Goal: Information Seeking & Learning: Learn about a topic

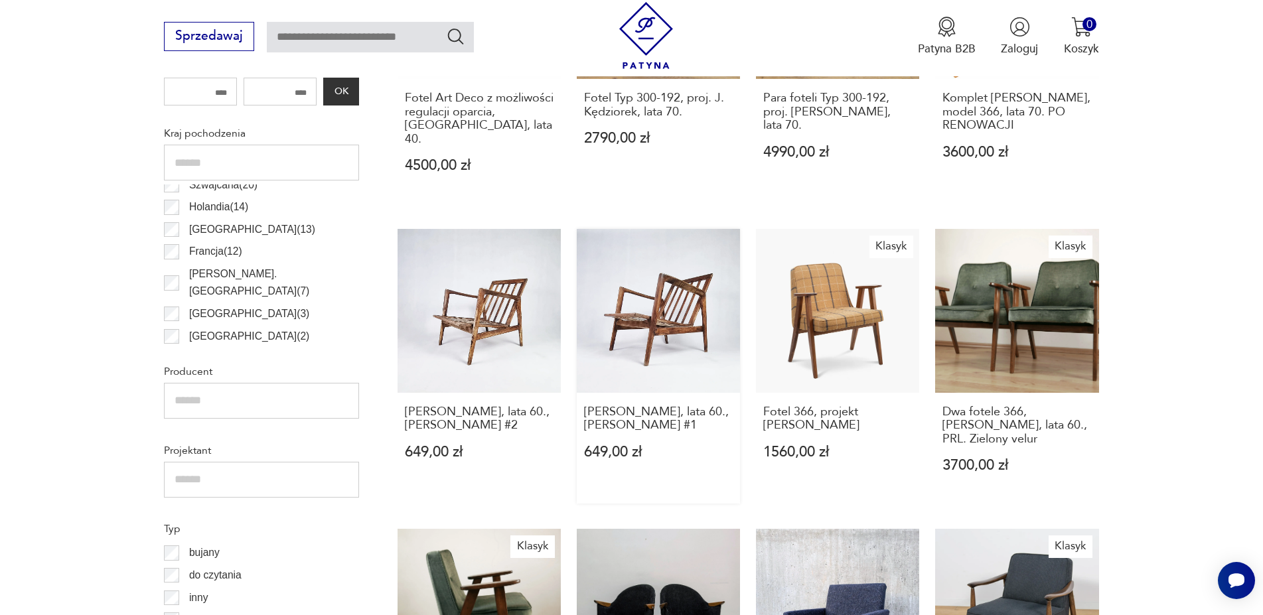
scroll to position [780, 0]
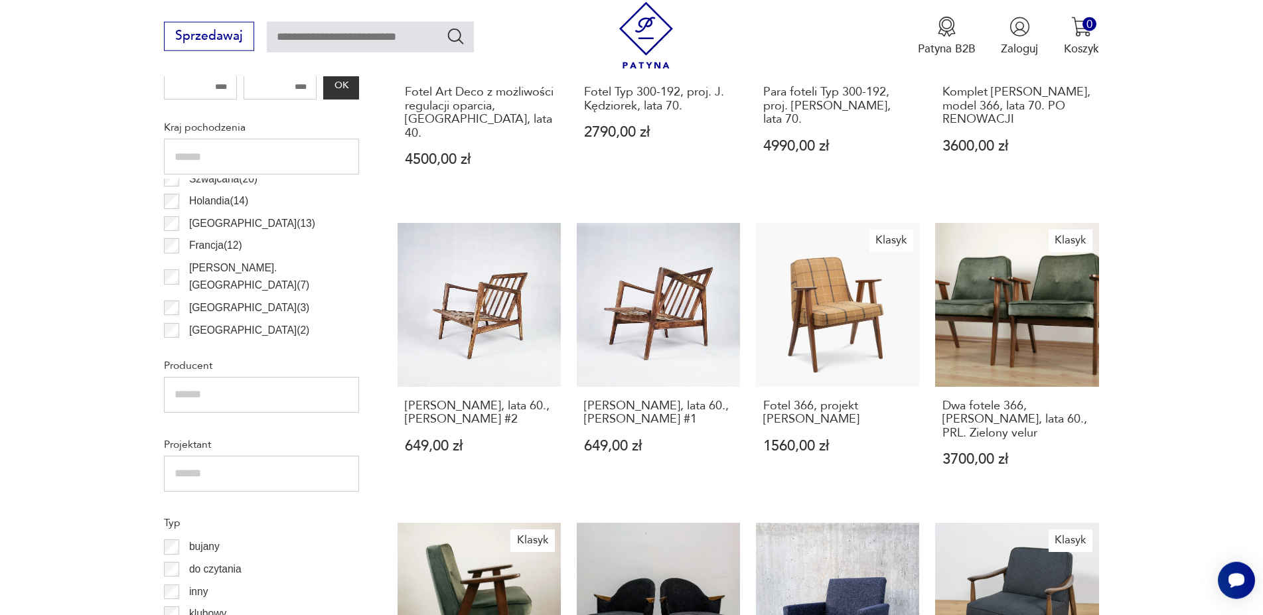
click at [323, 392] on input "text" at bounding box center [261, 395] width 195 height 36
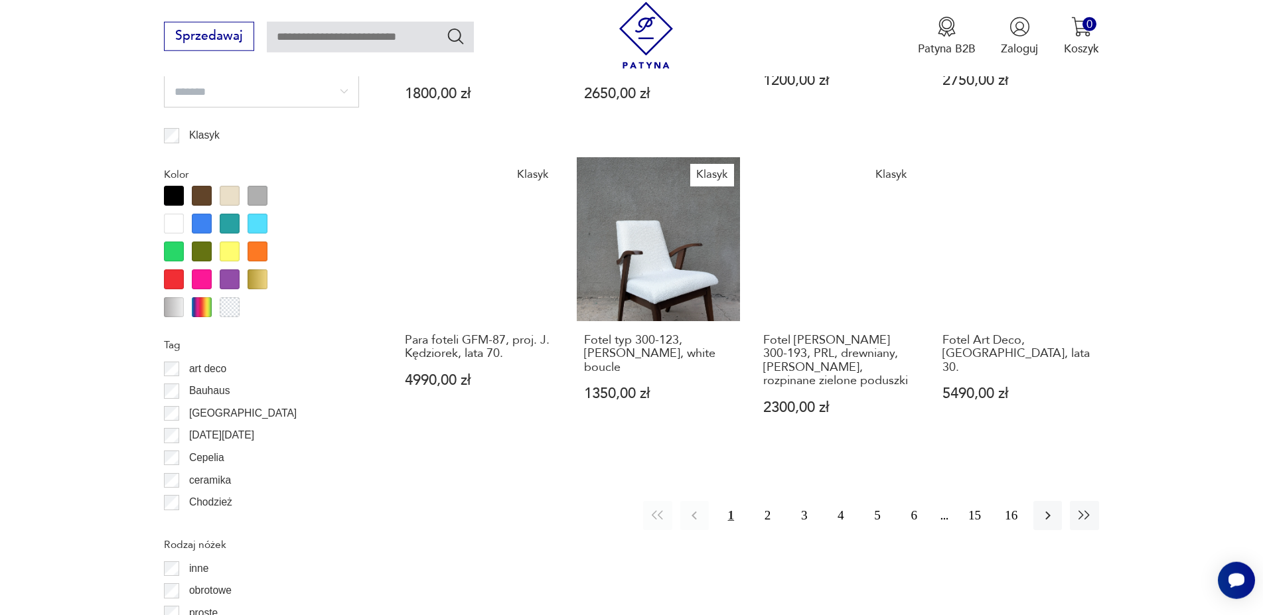
scroll to position [1457, 0]
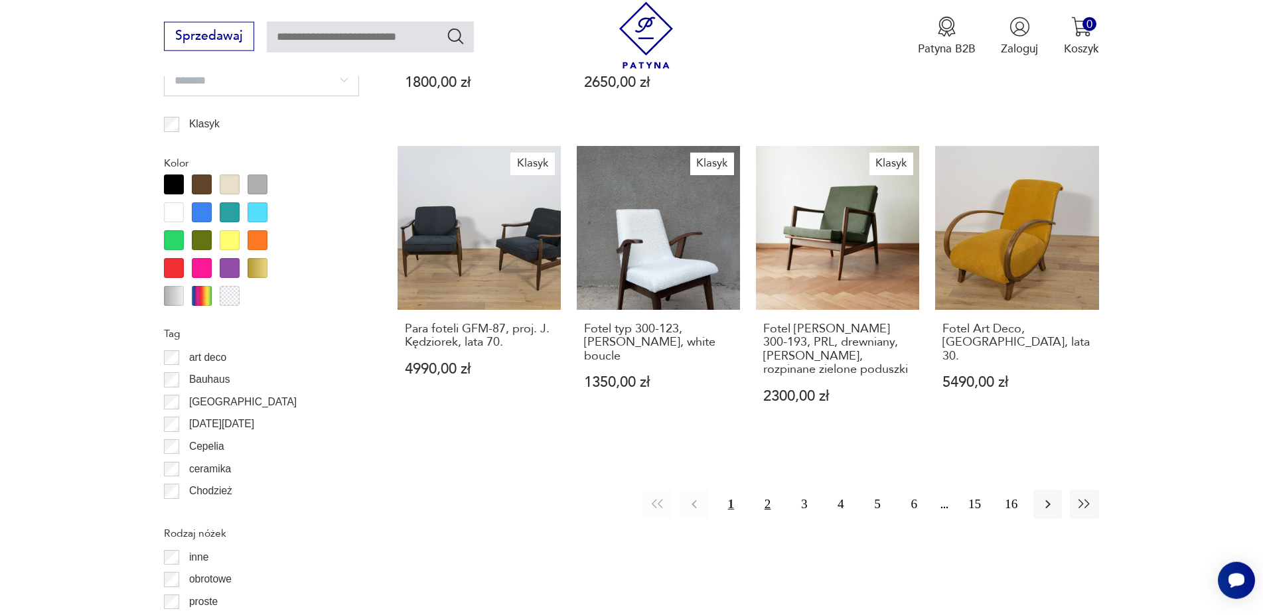
click at [767, 490] on button "2" at bounding box center [767, 504] width 29 height 29
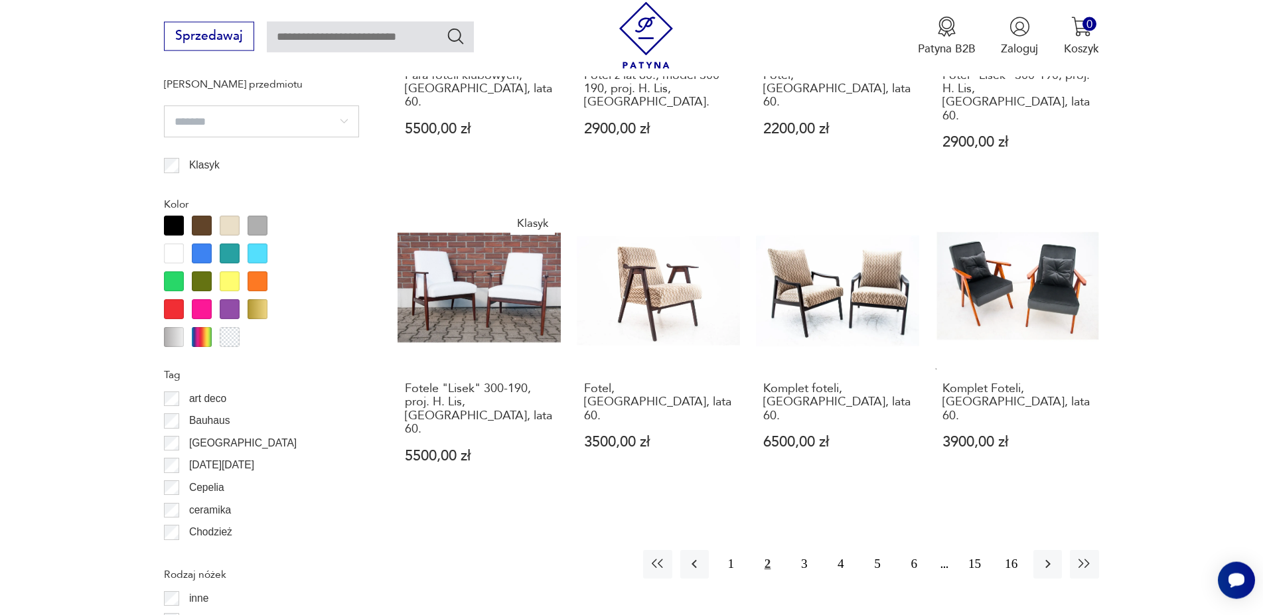
scroll to position [1457, 0]
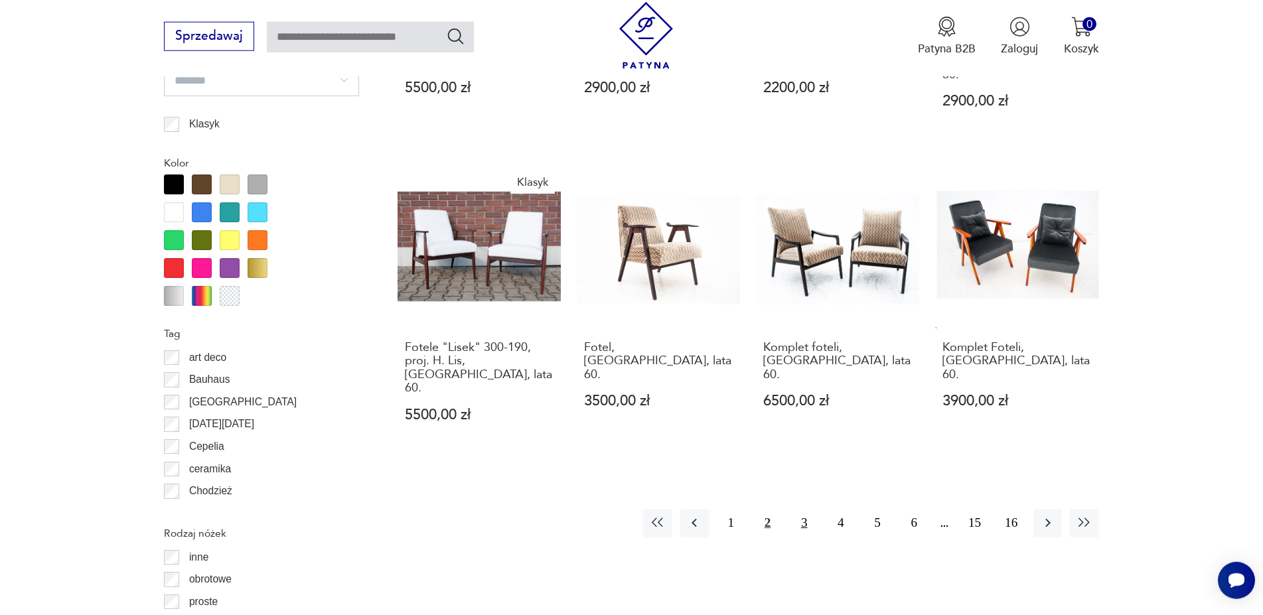
click at [796, 509] on button "3" at bounding box center [804, 523] width 29 height 29
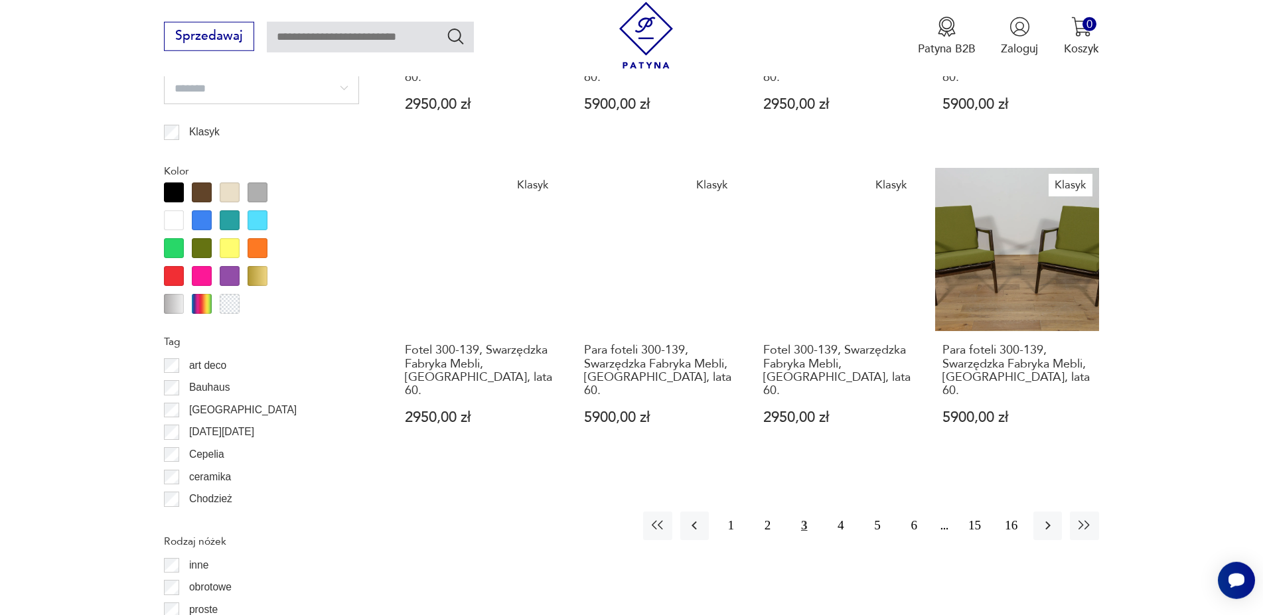
scroll to position [1525, 0]
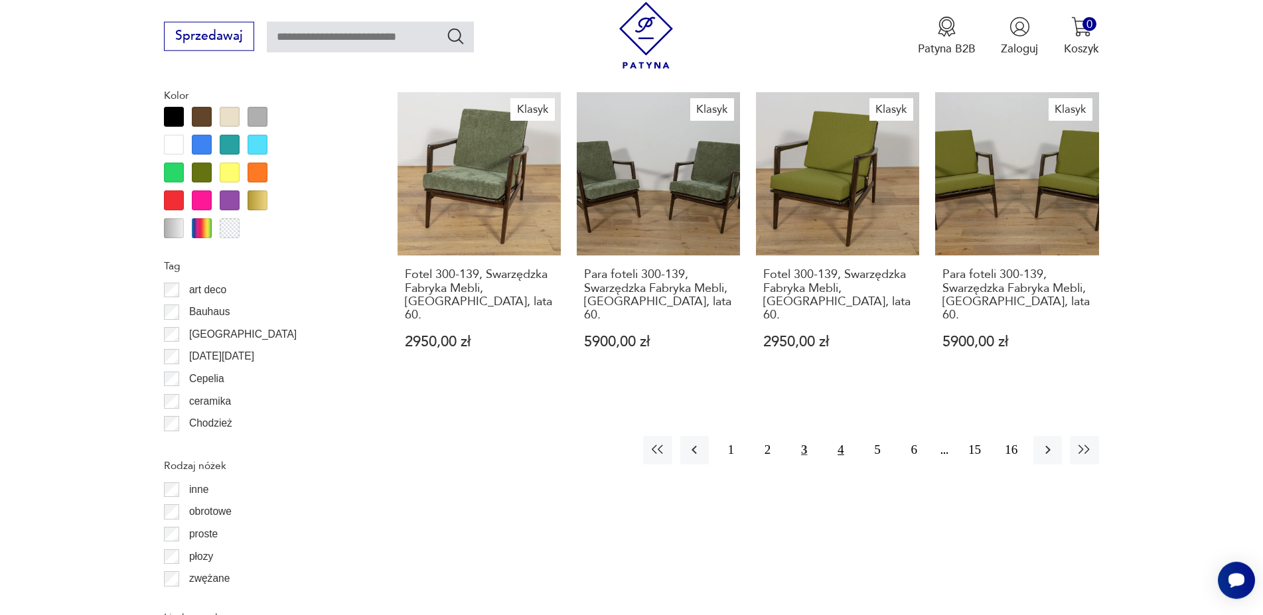
click at [840, 436] on button "4" at bounding box center [840, 450] width 29 height 29
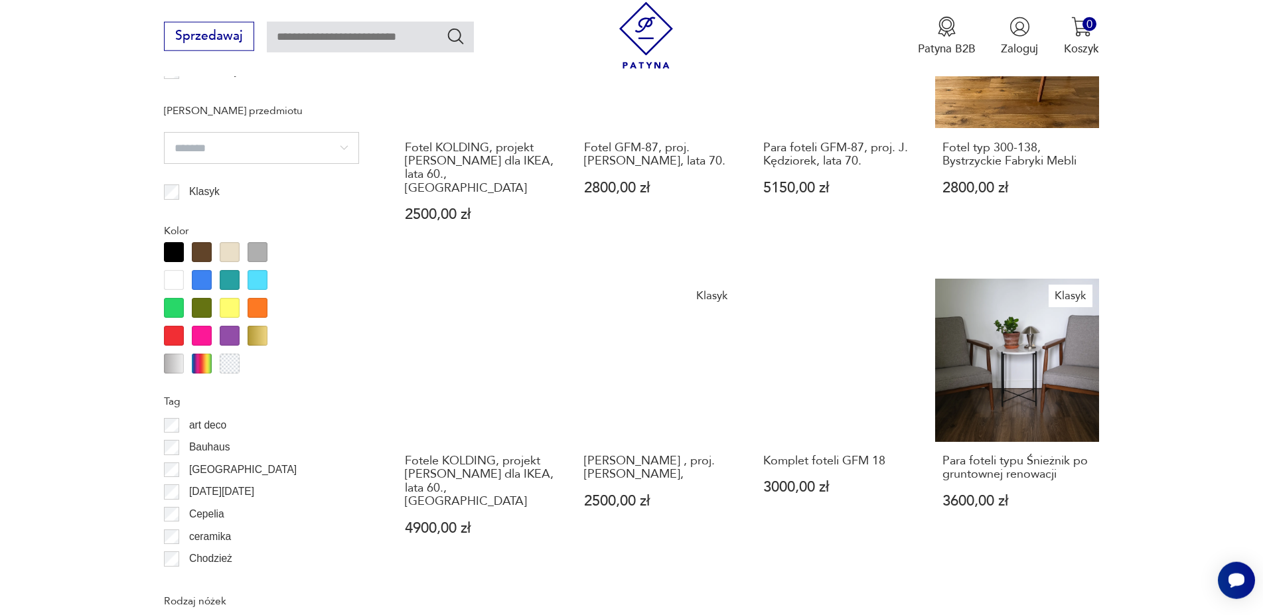
scroll to position [1457, 0]
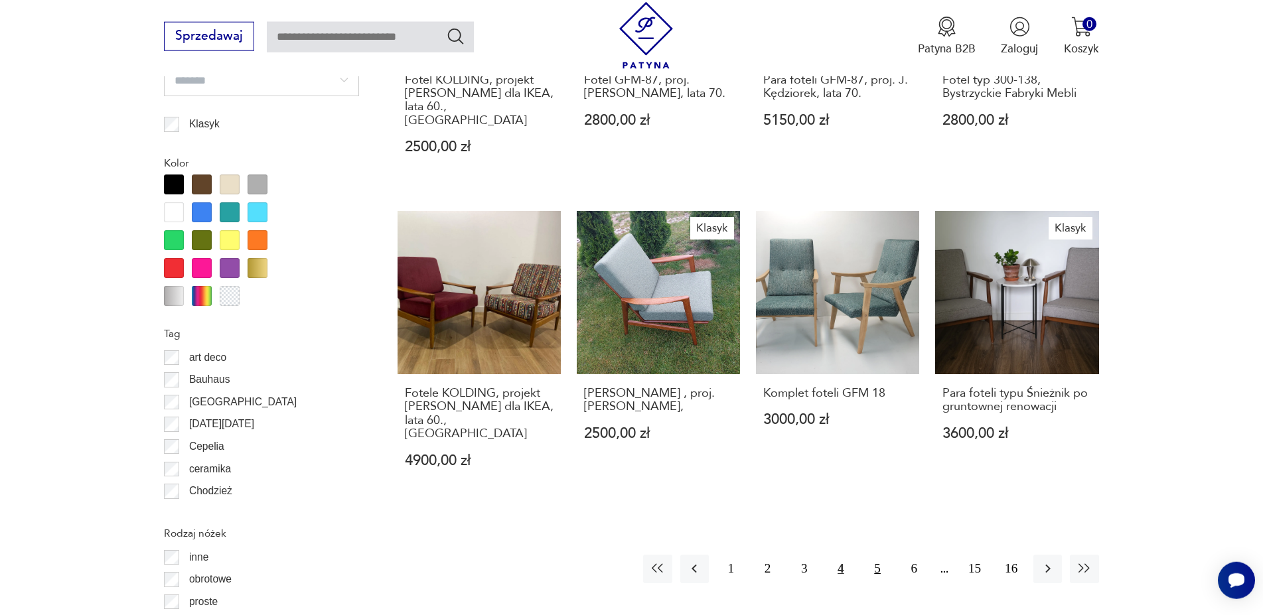
click at [875, 555] on button "5" at bounding box center [877, 569] width 29 height 29
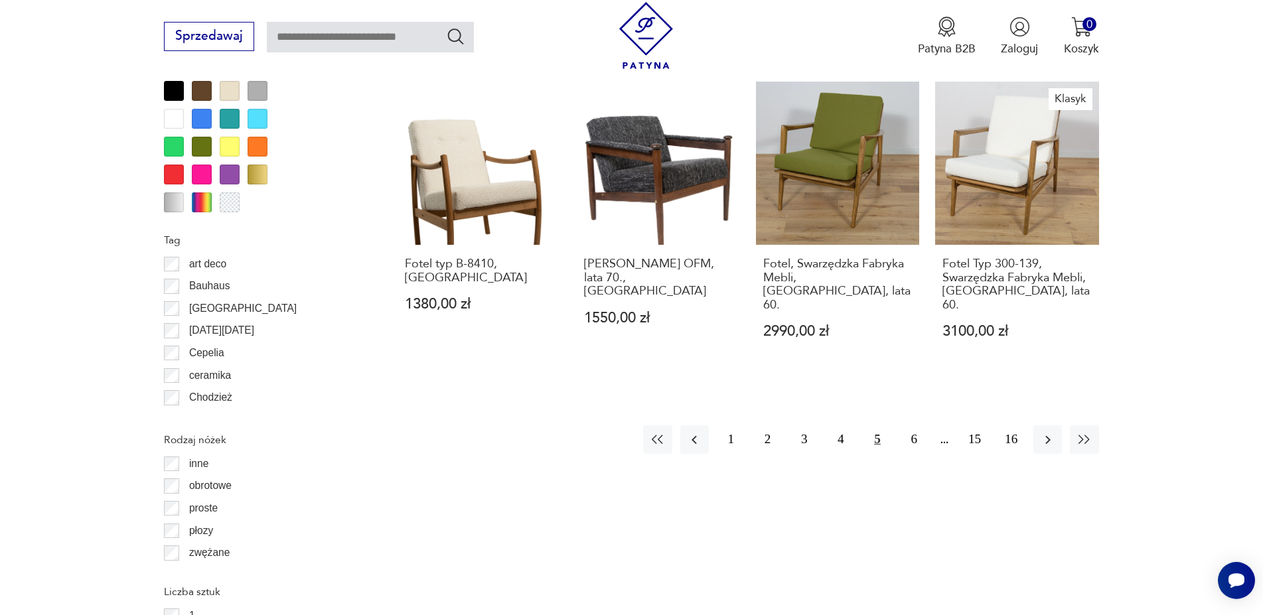
scroll to position [1660, 0]
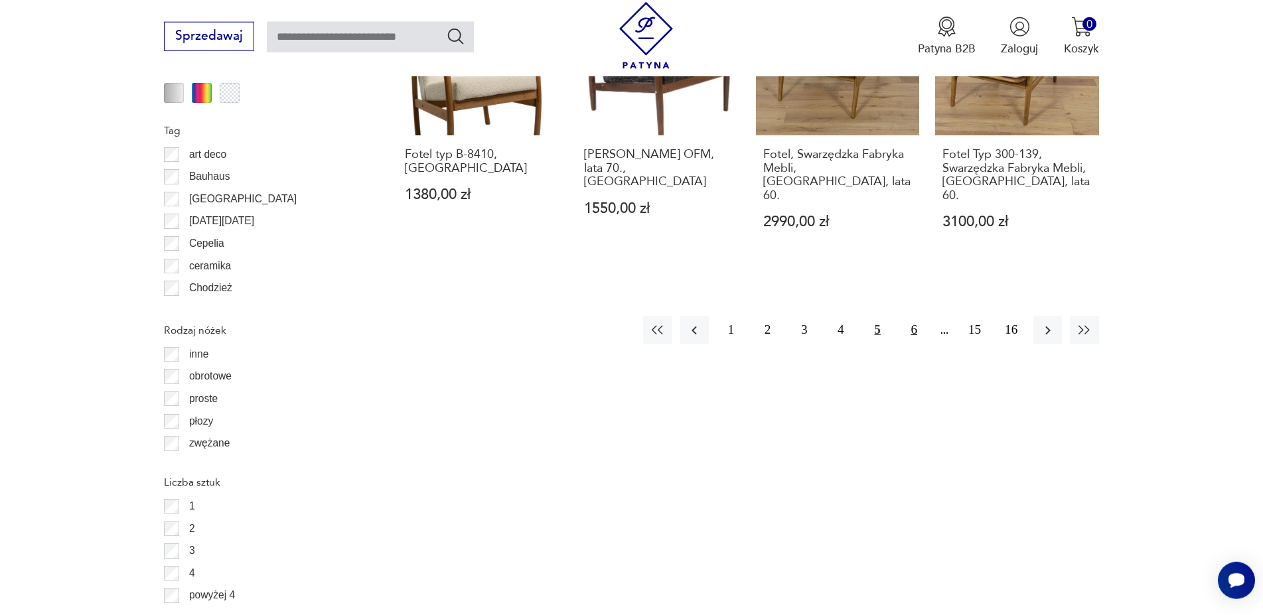
click at [913, 318] on button "6" at bounding box center [914, 330] width 29 height 29
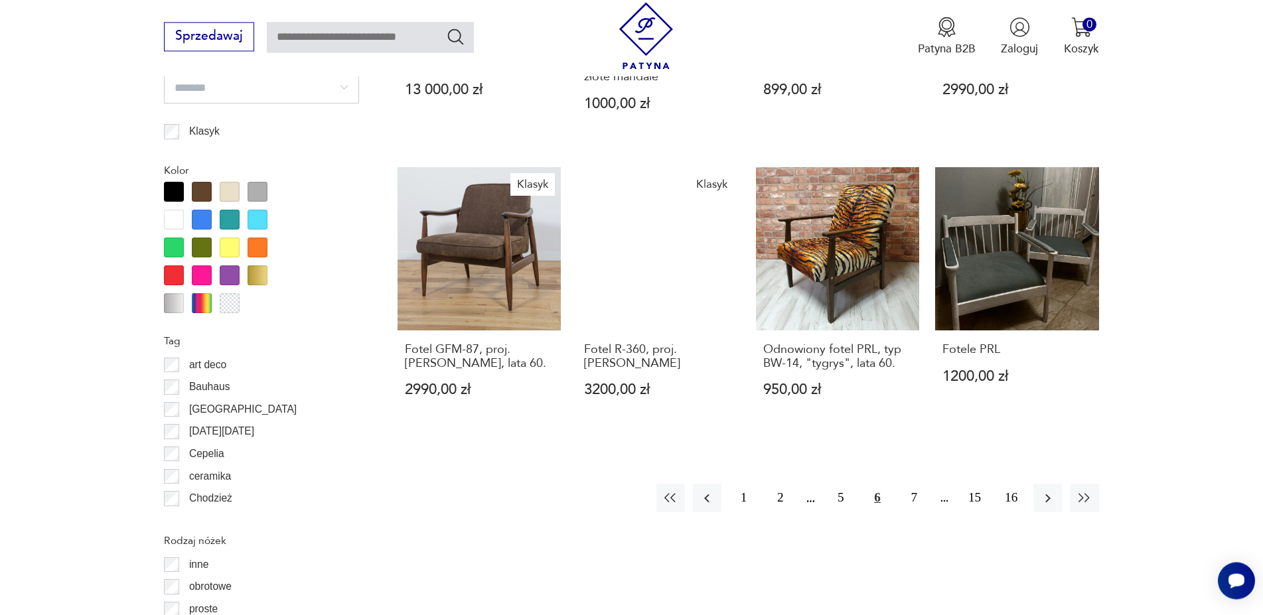
scroll to position [1457, 0]
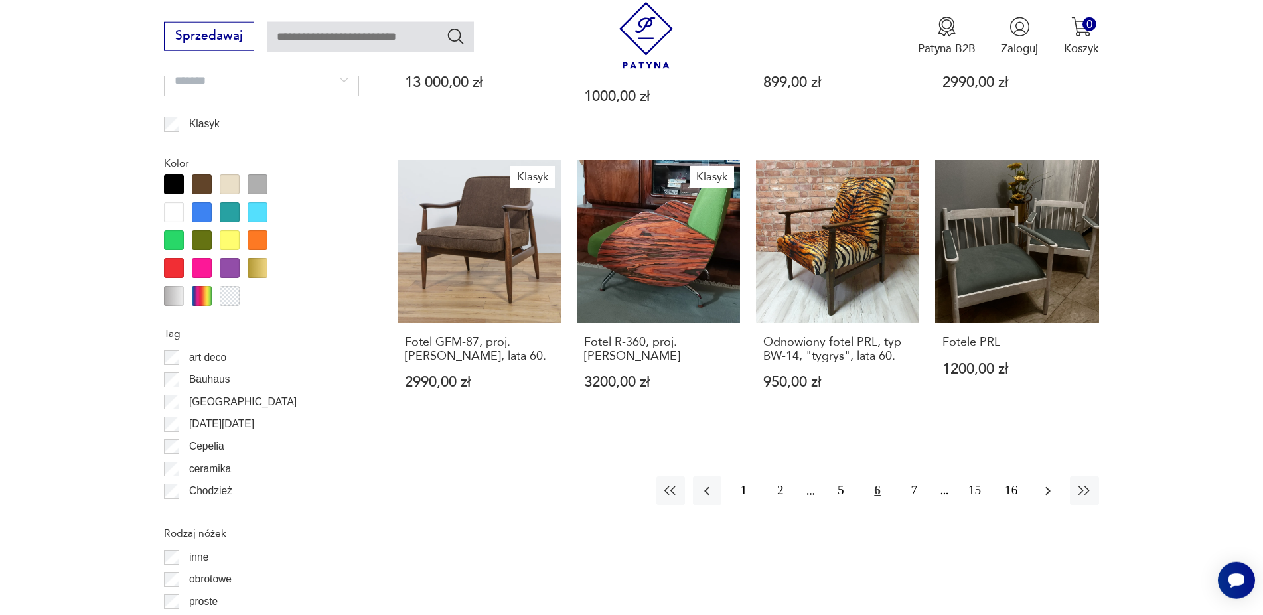
click at [1045, 483] on icon "button" at bounding box center [1048, 491] width 16 height 16
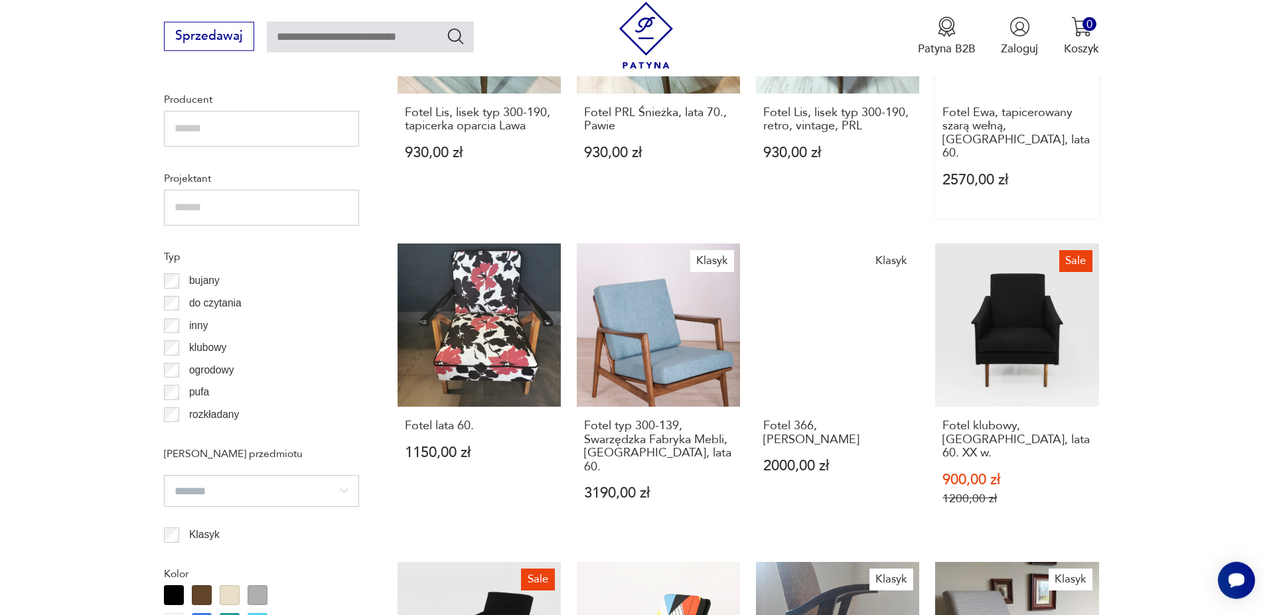
scroll to position [1051, 0]
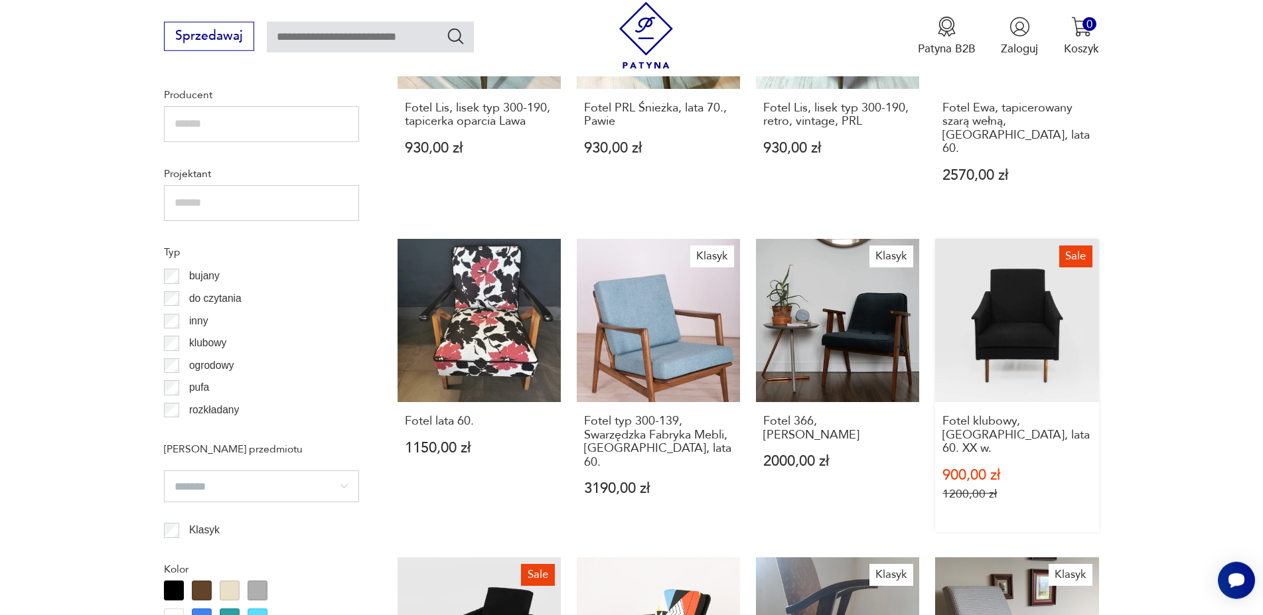
click at [989, 289] on link "Sale Fotel klubowy, [GEOGRAPHIC_DATA], lata 60. XX w. 900,00 zł 1200,00 zł" at bounding box center [1016, 385] width 163 height 293
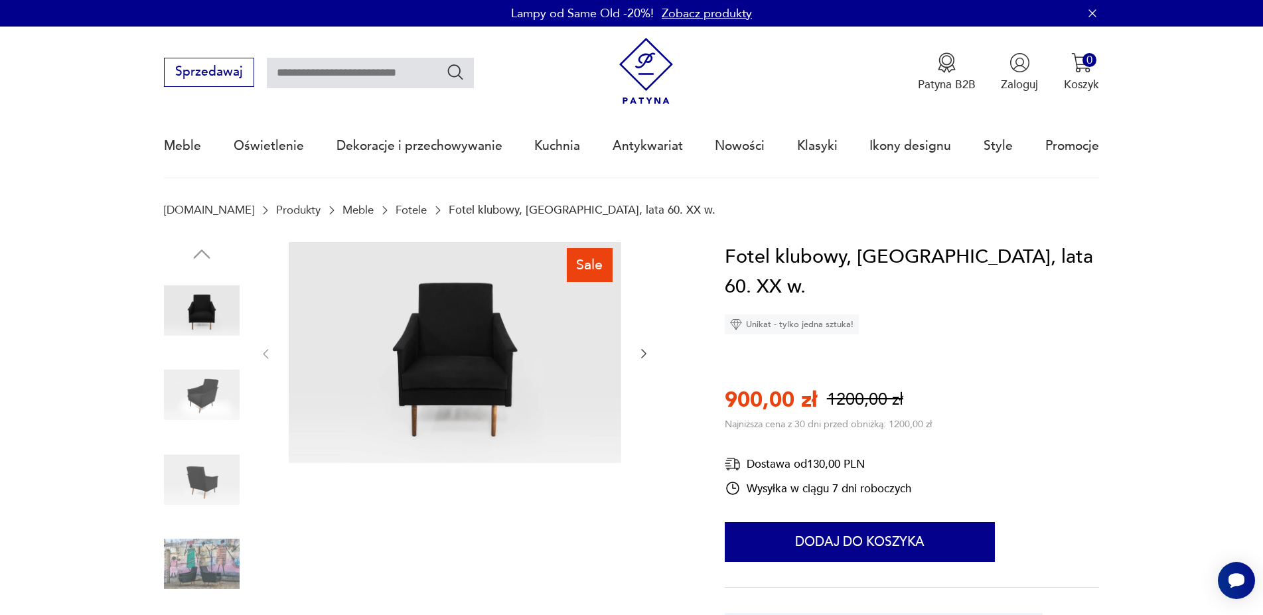
click at [640, 350] on icon "button" at bounding box center [643, 353] width 13 height 13
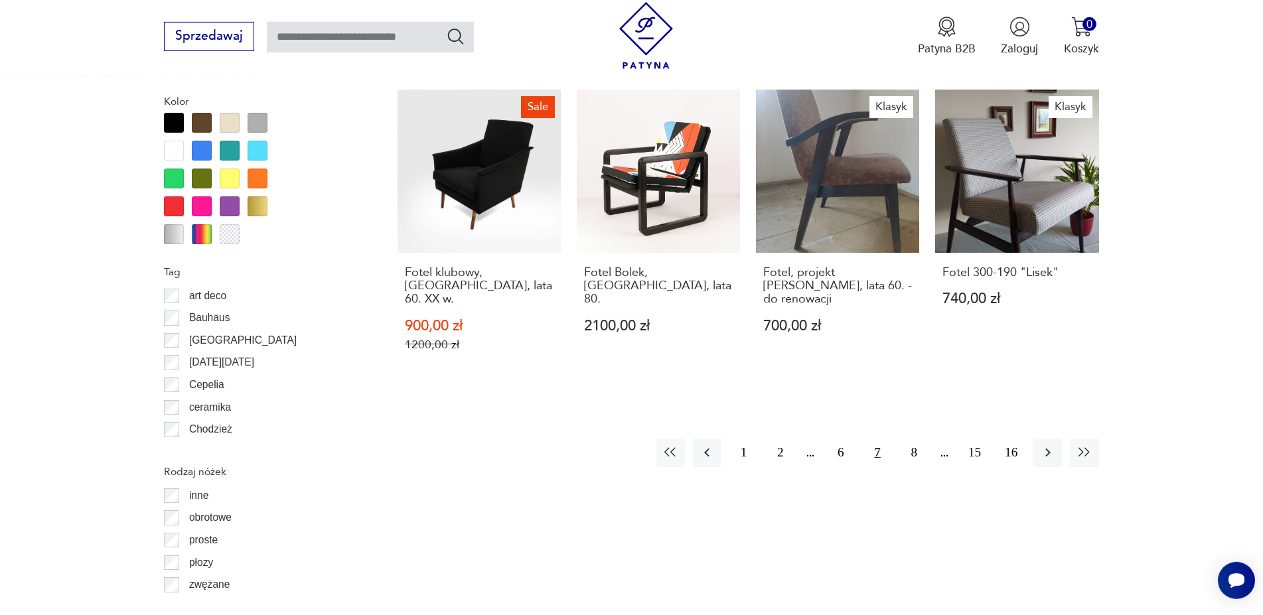
scroll to position [1536, 0]
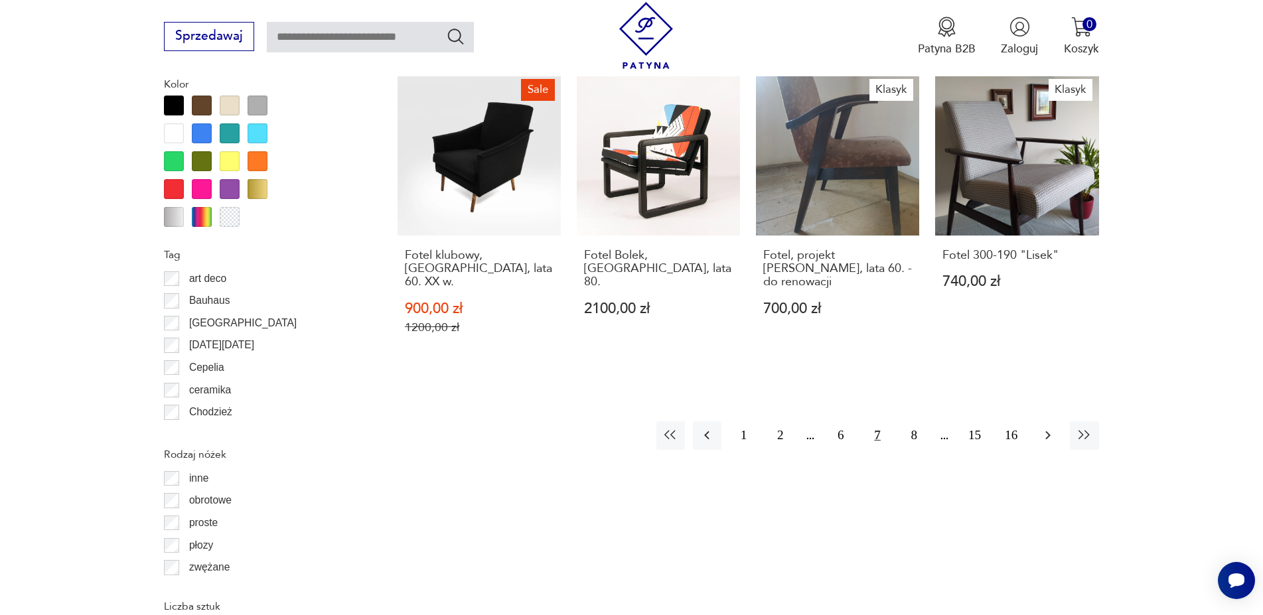
click at [1052, 427] on icon "button" at bounding box center [1048, 435] width 16 height 16
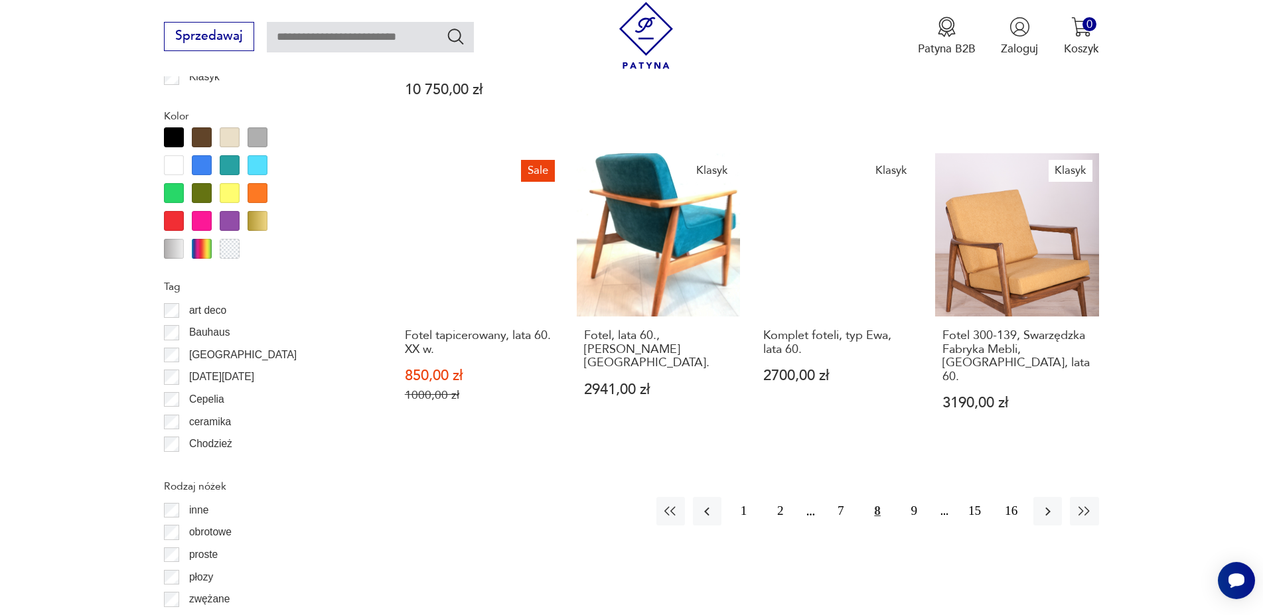
scroll to position [1525, 0]
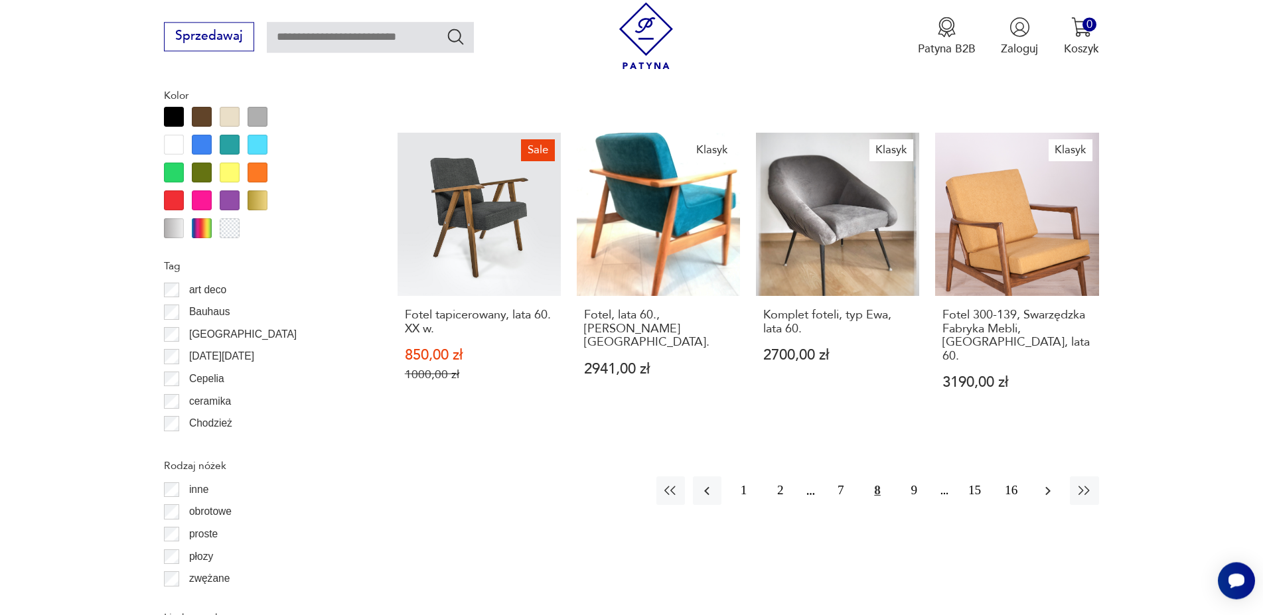
click at [1055, 483] on icon "button" at bounding box center [1048, 491] width 16 height 16
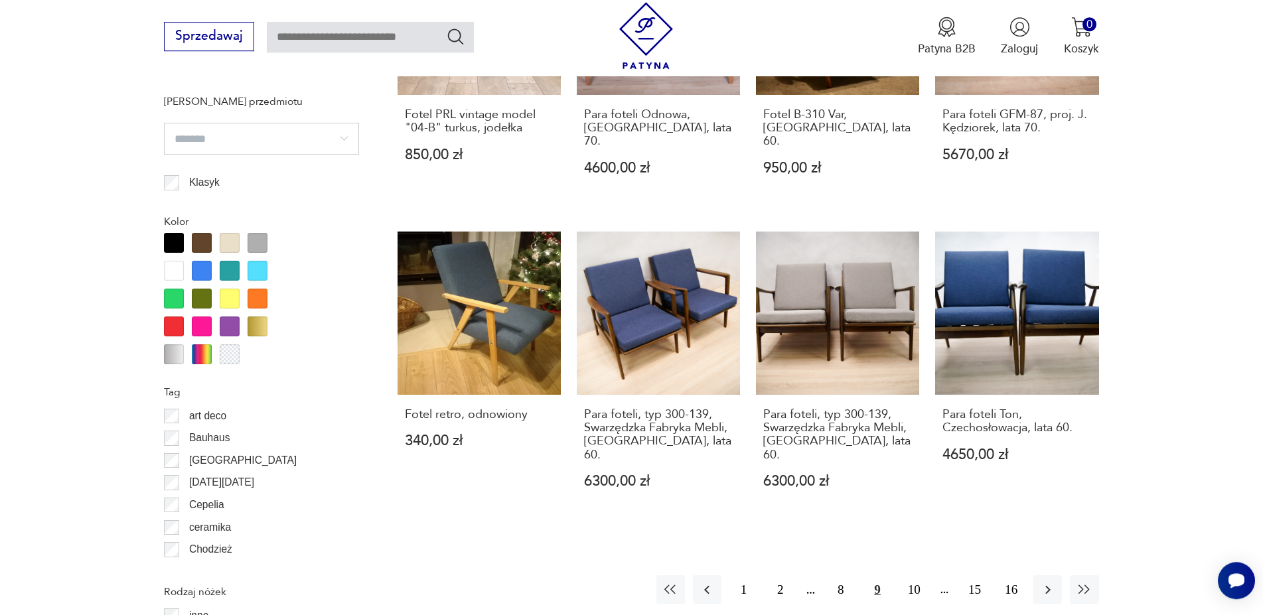
scroll to position [1525, 0]
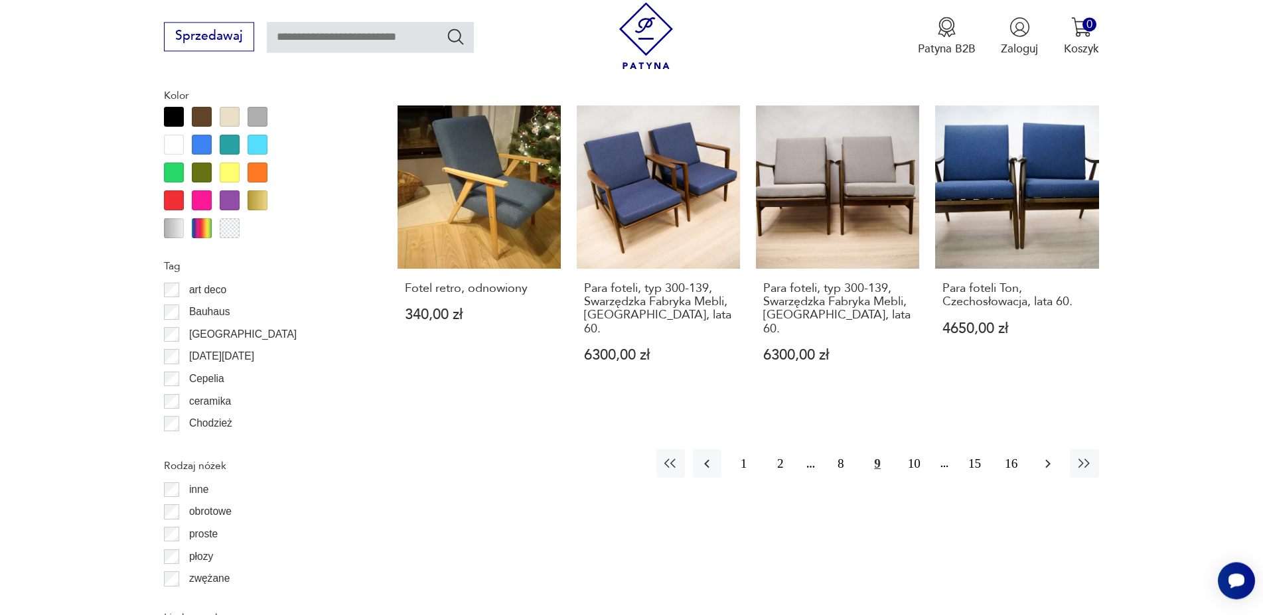
click at [1045, 449] on button "button" at bounding box center [1047, 463] width 29 height 29
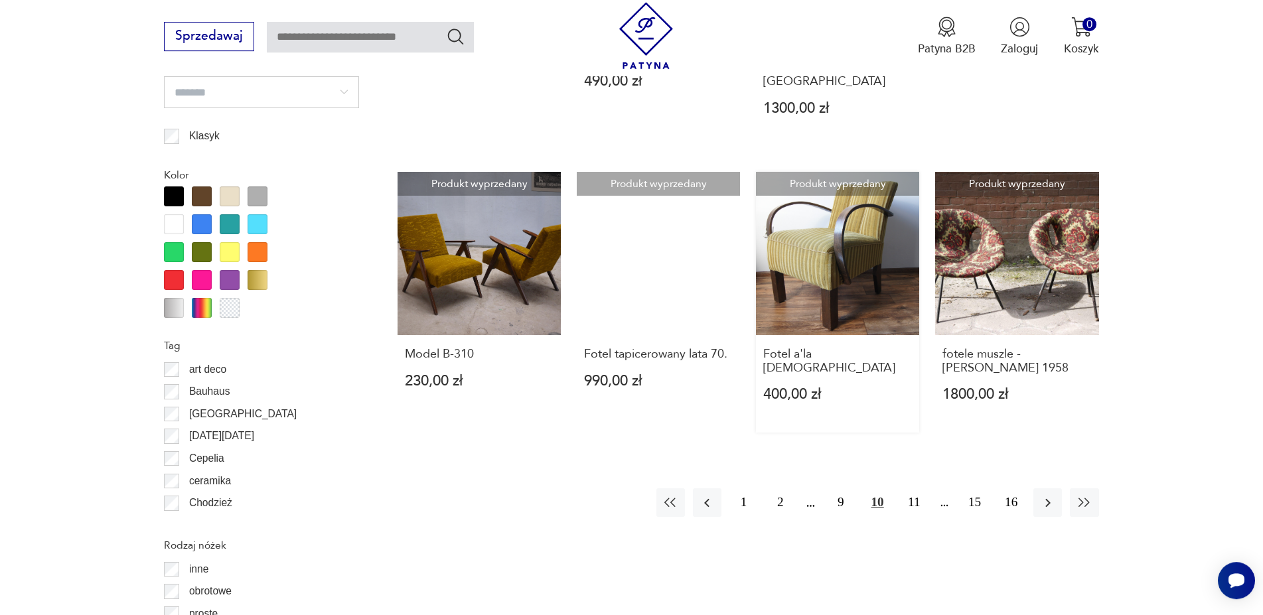
scroll to position [1457, 0]
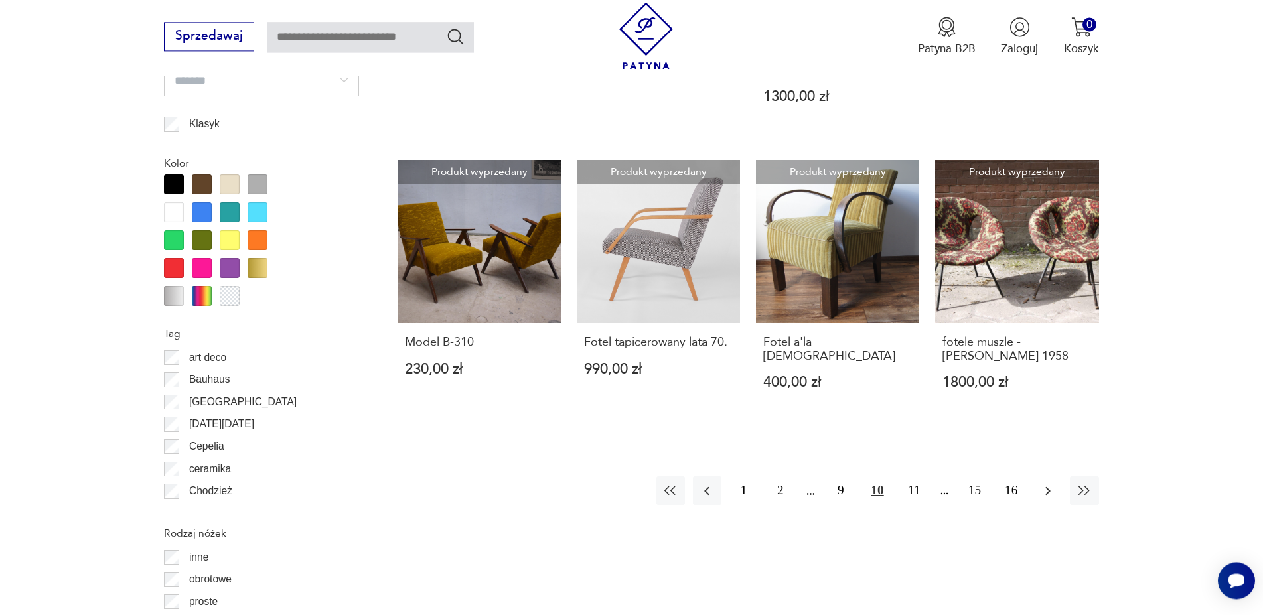
click at [1050, 483] on icon "button" at bounding box center [1048, 491] width 16 height 16
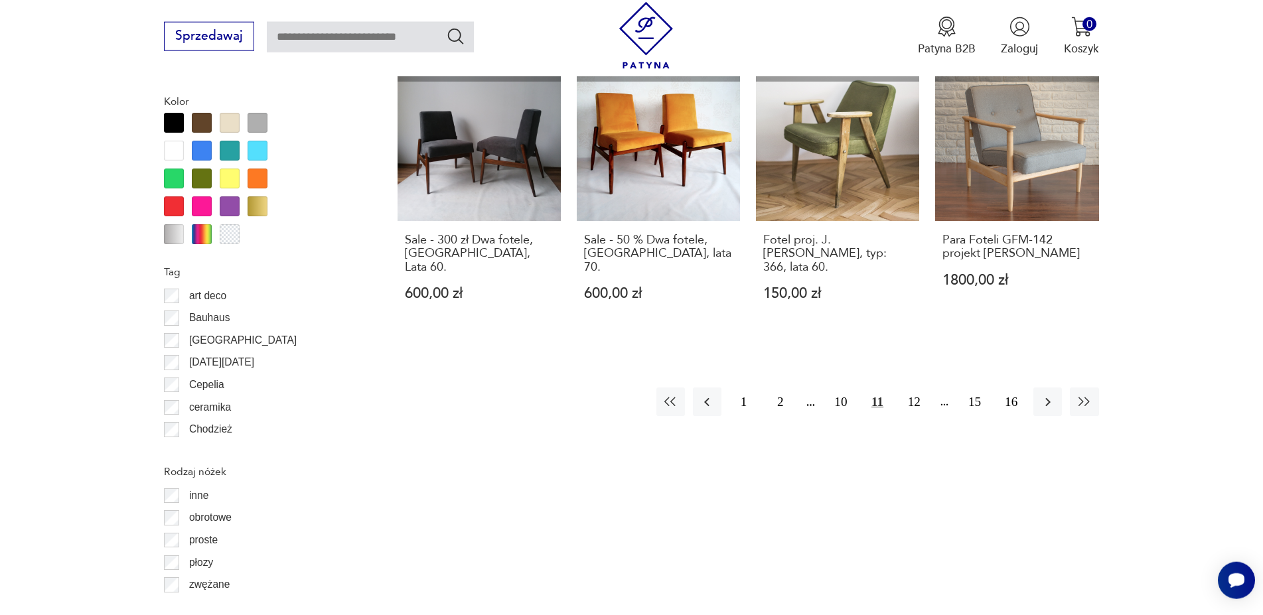
scroll to position [1525, 0]
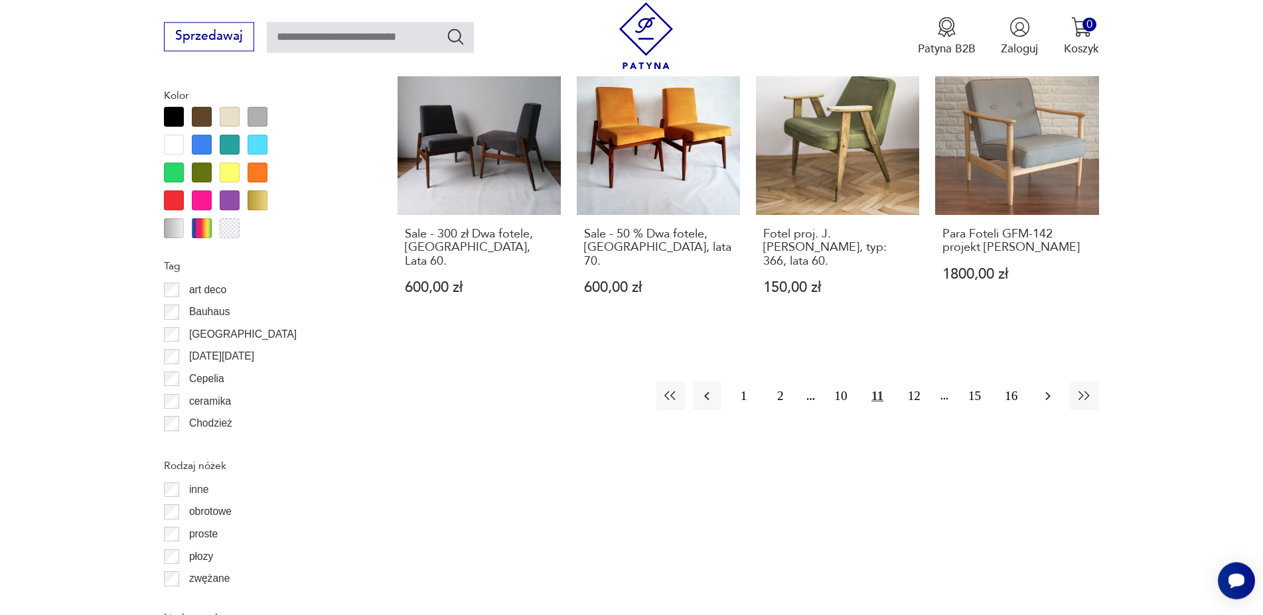
click at [1045, 395] on icon "button" at bounding box center [1048, 396] width 16 height 16
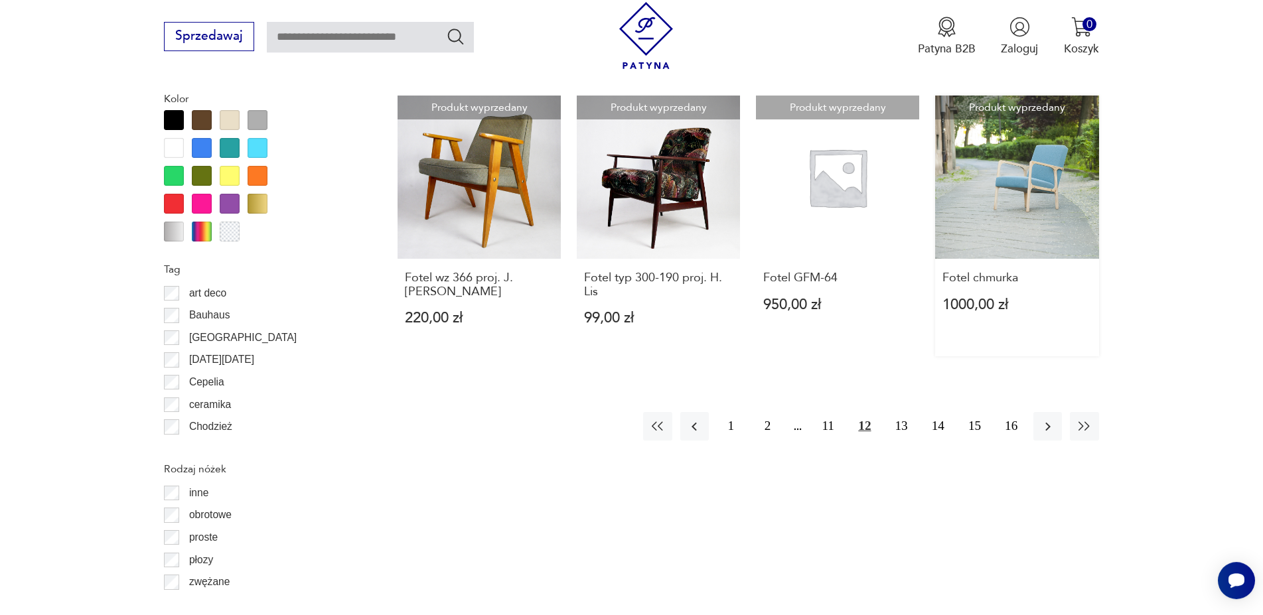
scroll to position [1525, 0]
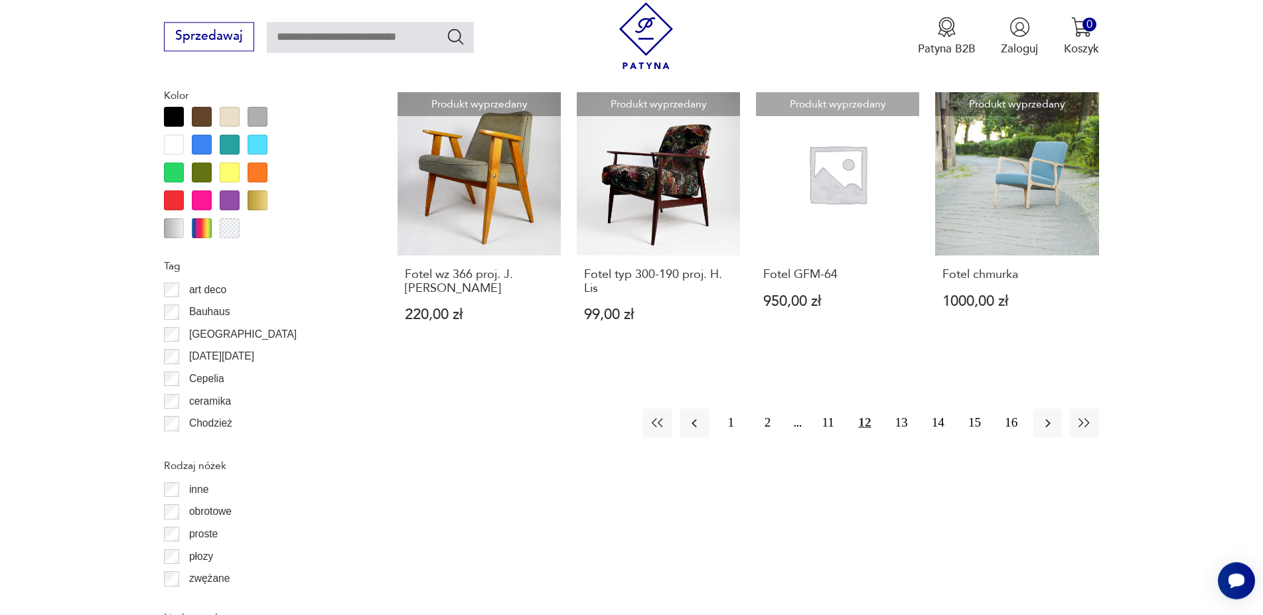
click at [1033, 409] on div "1 2 11 12 13 14 15 16" at bounding box center [870, 423] width 455 height 29
click at [1048, 419] on icon "button" at bounding box center [1047, 423] width 5 height 9
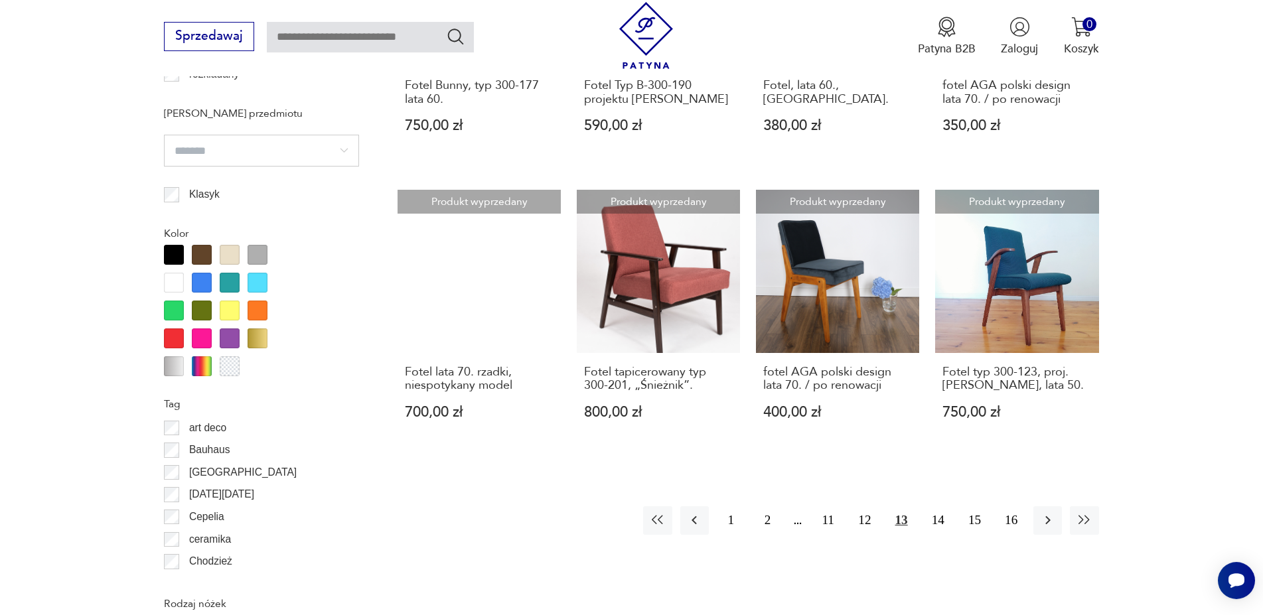
scroll to position [1390, 0]
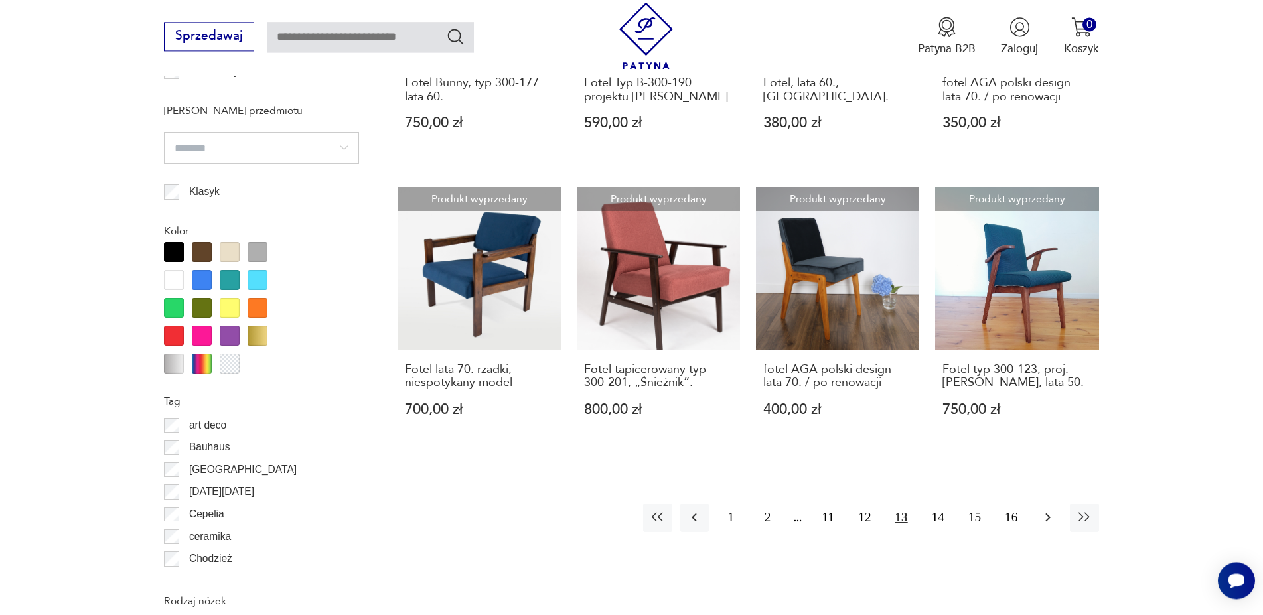
click at [1052, 510] on icon "button" at bounding box center [1048, 518] width 16 height 16
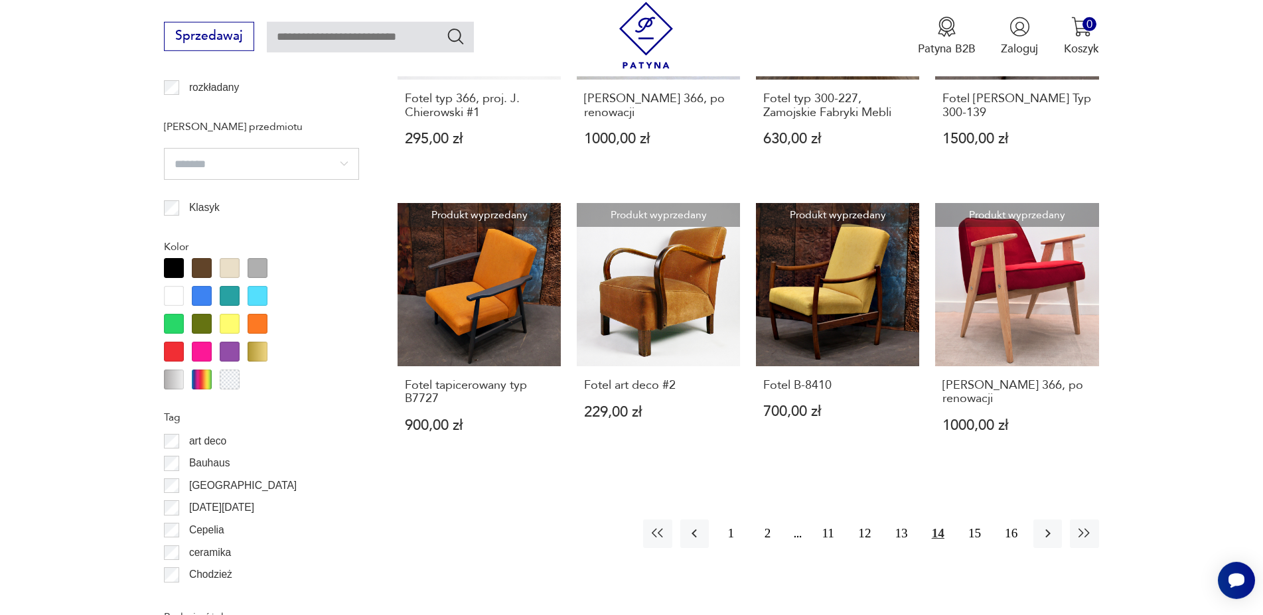
scroll to position [1457, 0]
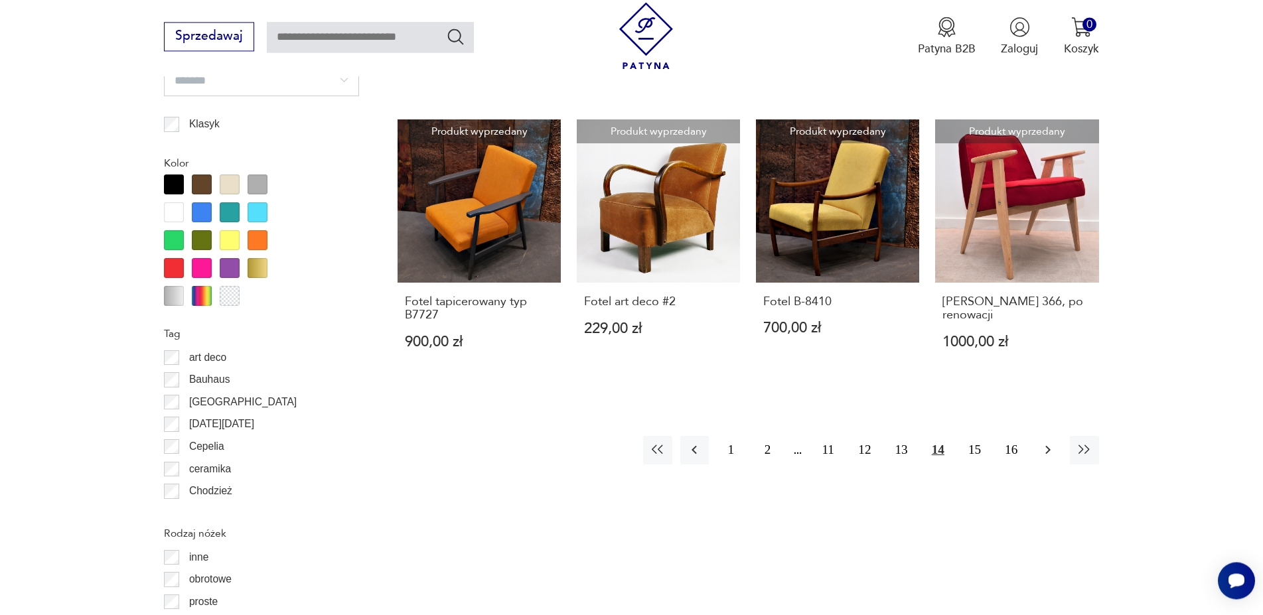
click at [1050, 442] on icon "button" at bounding box center [1048, 450] width 16 height 16
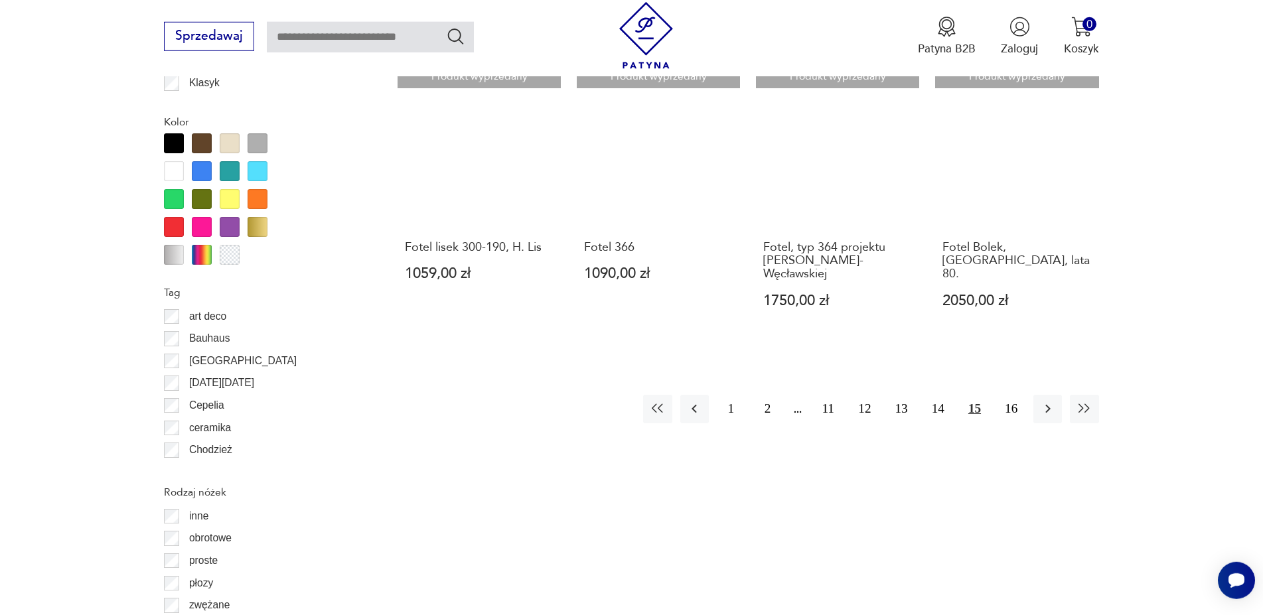
scroll to position [1525, 0]
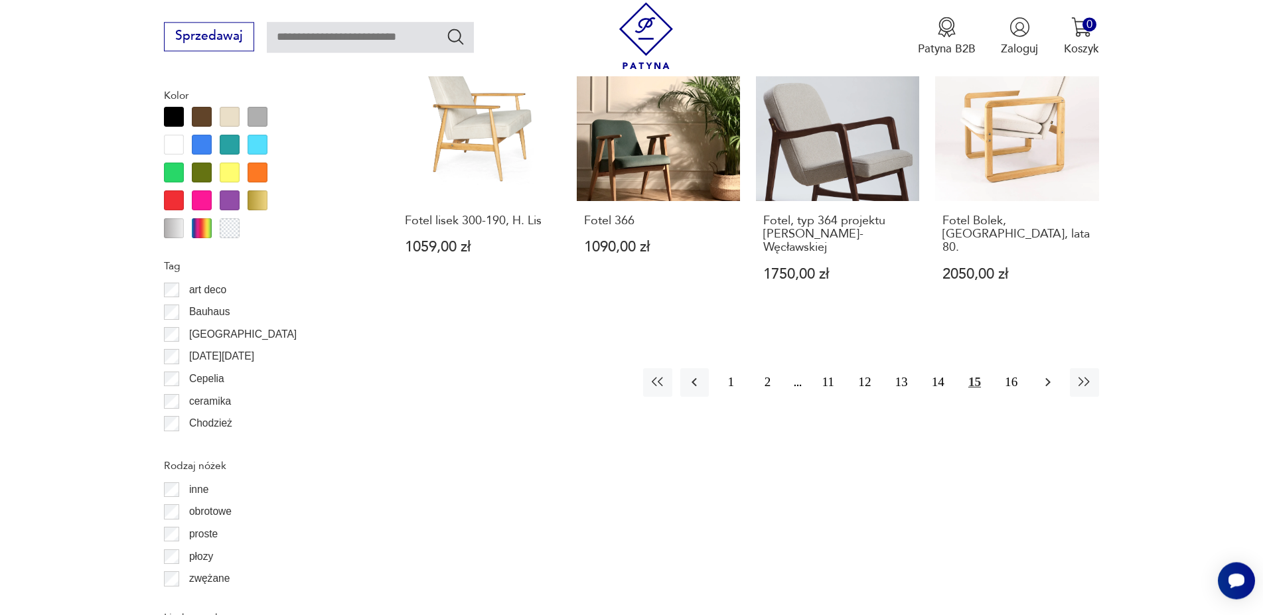
click at [1039, 372] on button "button" at bounding box center [1047, 382] width 29 height 29
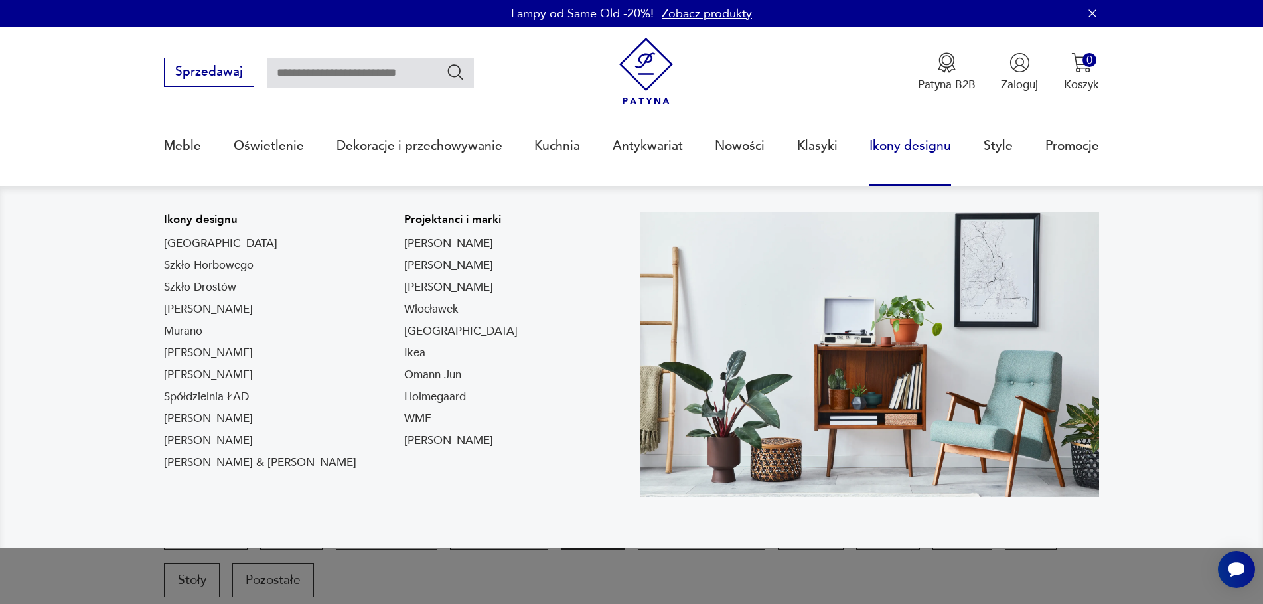
click at [918, 146] on link "Ikony designu" at bounding box center [910, 145] width 82 height 61
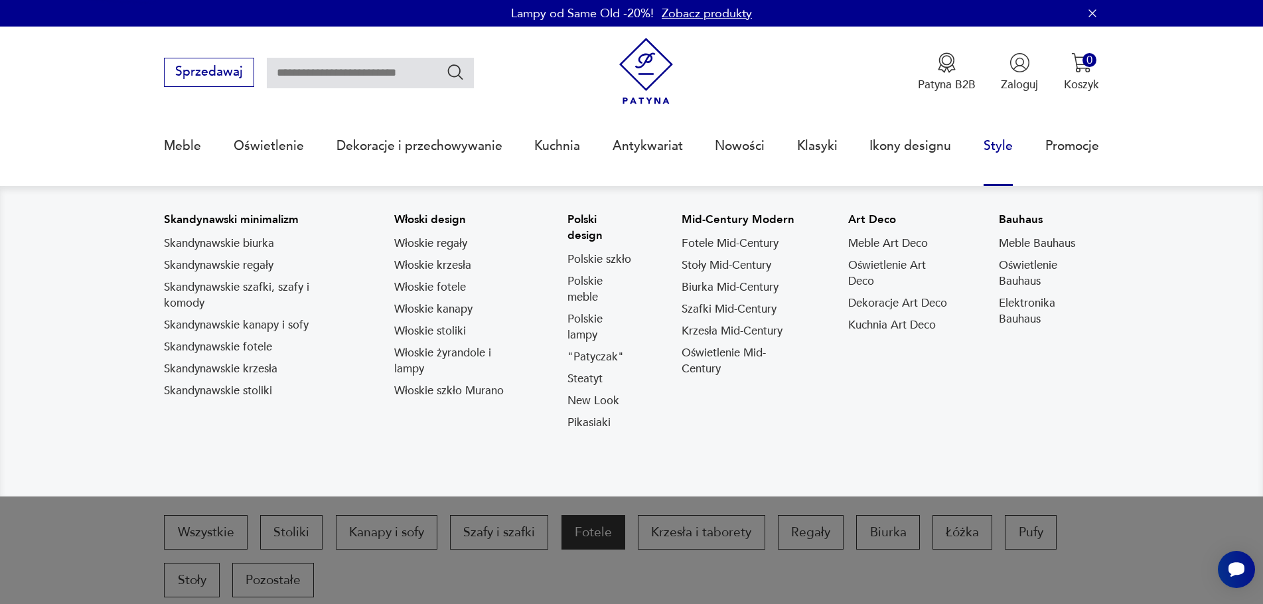
click at [991, 147] on link "Style" at bounding box center [997, 145] width 29 height 61
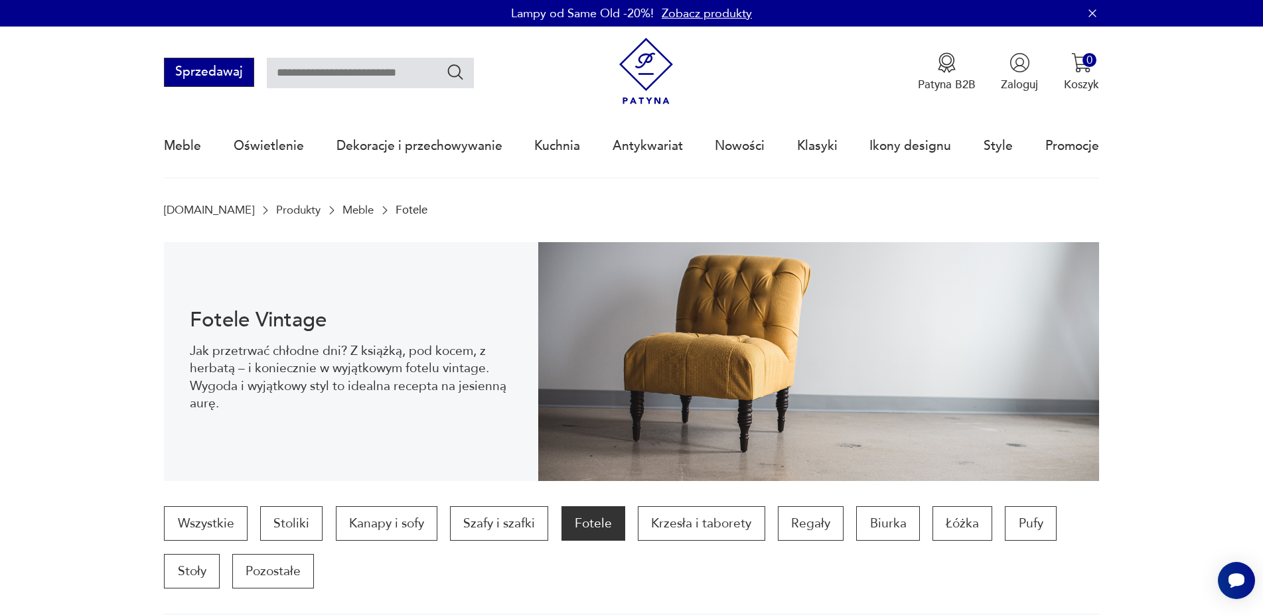
click at [184, 75] on button "Sprzedawaj" at bounding box center [209, 72] width 90 height 29
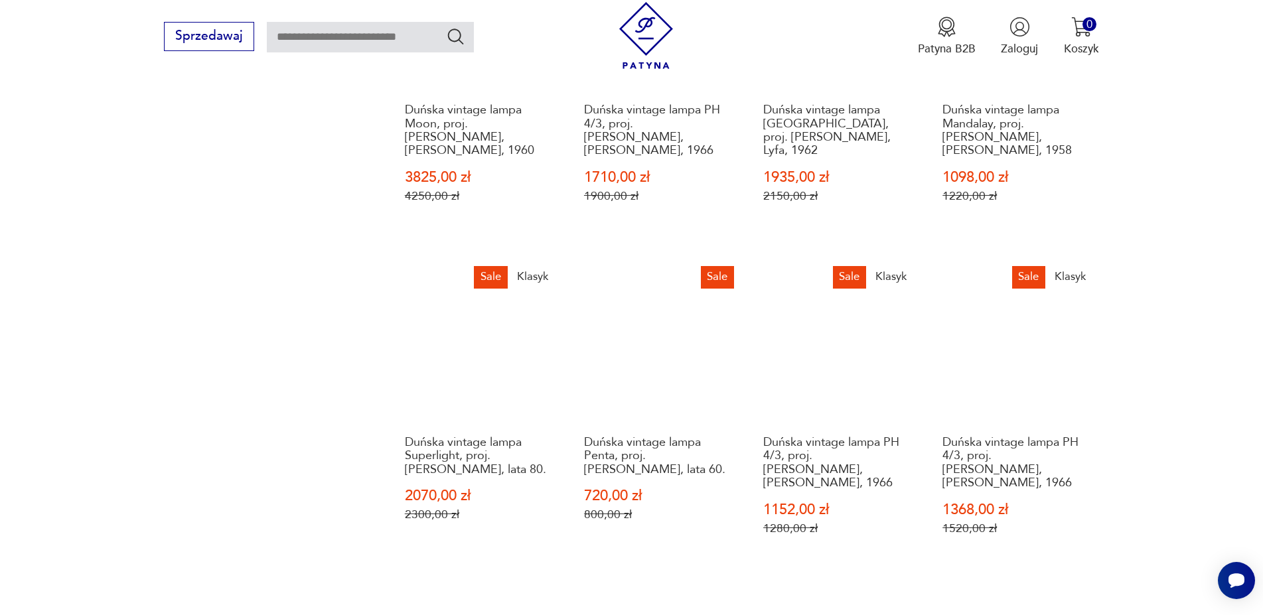
scroll to position [1624, 0]
